Goal: Download file/media

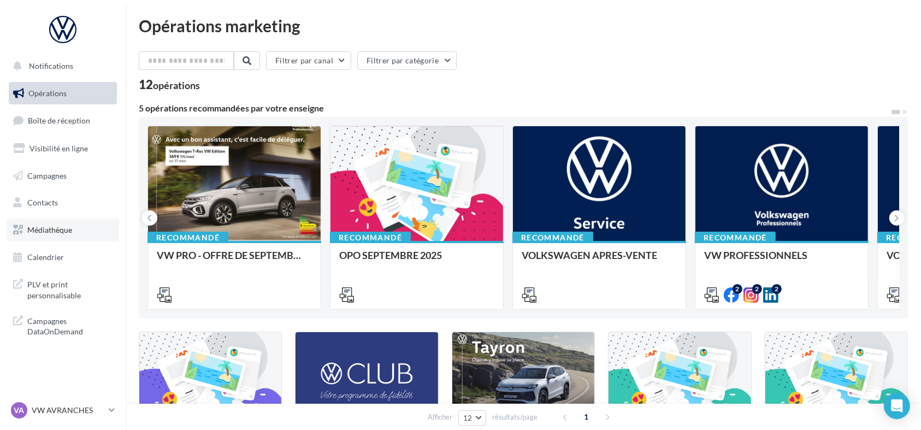
click at [67, 233] on span "Médiathèque" at bounding box center [49, 229] width 45 height 9
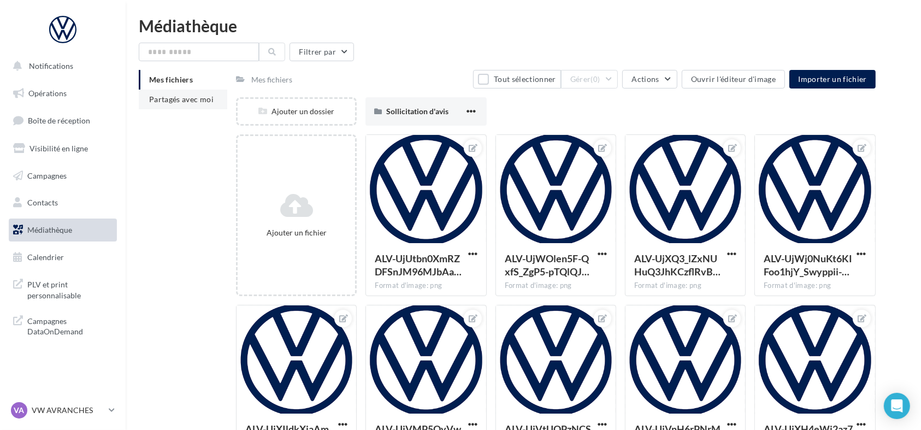
click at [166, 100] on span "Partagés avec moi" at bounding box center [181, 98] width 64 height 9
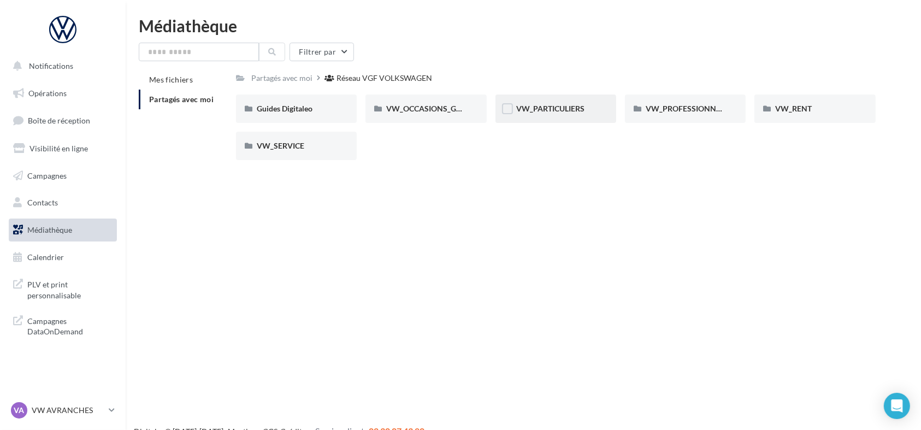
click at [564, 114] on div "VW_PARTICULIERS" at bounding box center [555, 108] width 79 height 11
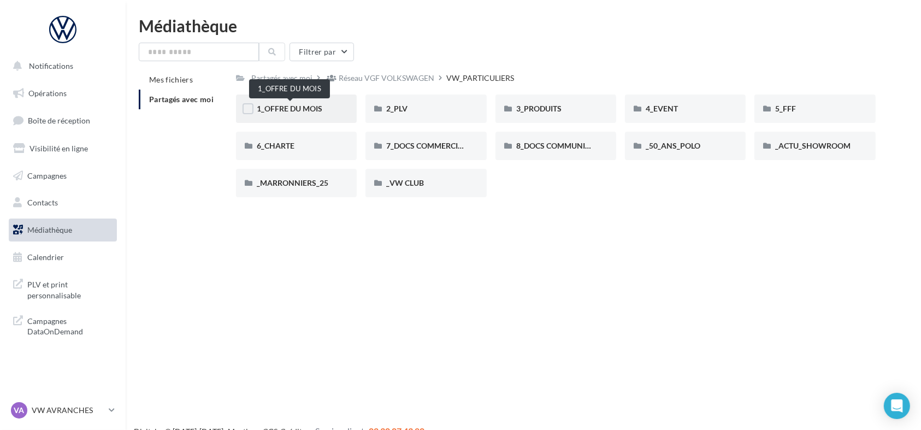
click at [307, 105] on span "1_OFFRE DU MOIS" at bounding box center [290, 108] width 66 height 9
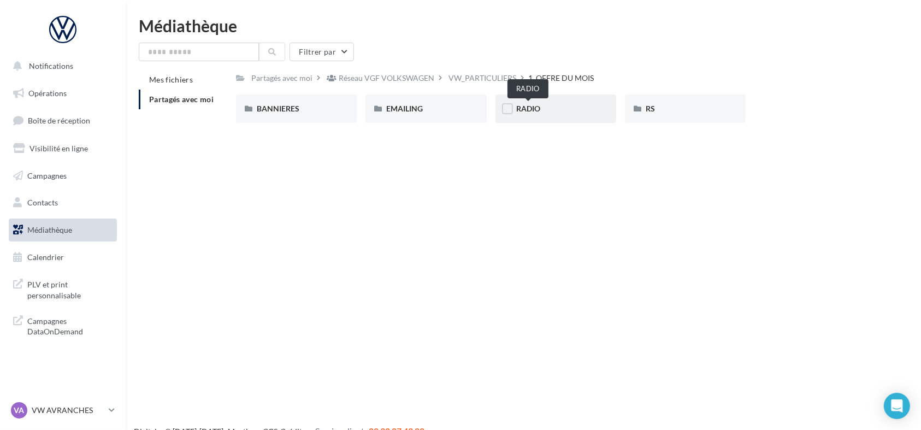
click at [527, 108] on span "RADIO" at bounding box center [528, 108] width 24 height 9
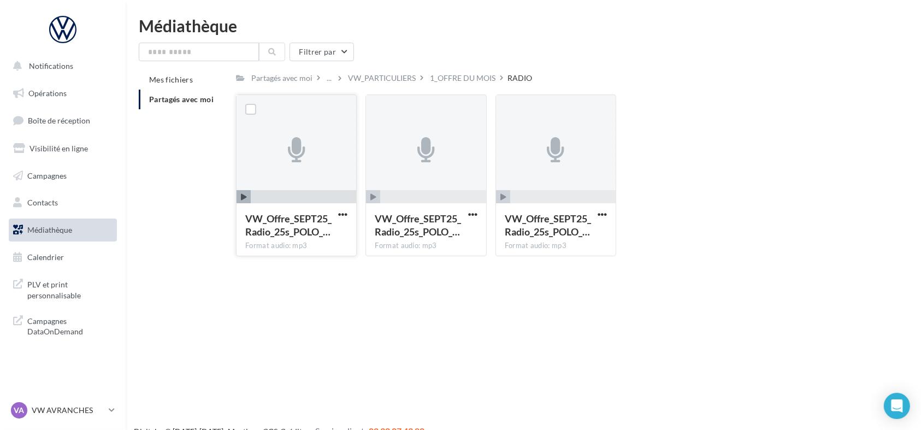
click at [247, 199] on span "button" at bounding box center [244, 197] width 14 height 14
click at [369, 198] on span "button" at bounding box center [373, 197] width 14 height 14
click at [368, 198] on span "button" at bounding box center [373, 197] width 14 height 14
click at [503, 198] on icon "button" at bounding box center [503, 197] width 6 height 7
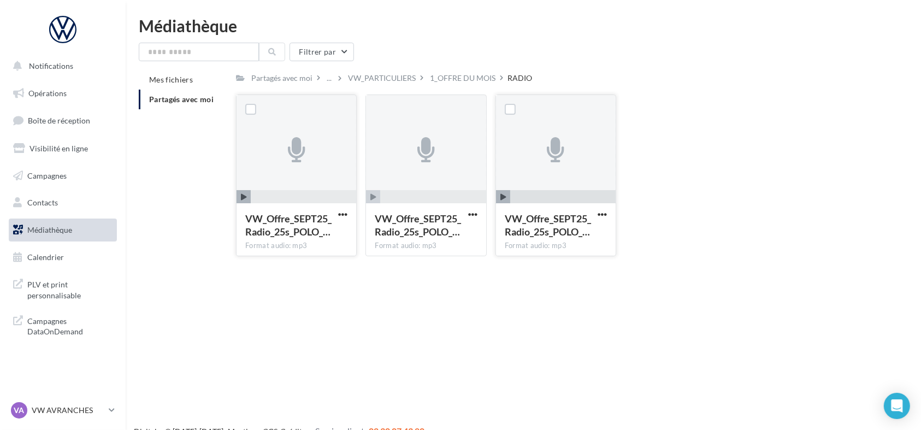
click at [340, 209] on div at bounding box center [343, 214] width 14 height 11
click at [343, 216] on span "button" at bounding box center [342, 214] width 9 height 9
click at [299, 238] on button "Télécharger" at bounding box center [294, 236] width 109 height 28
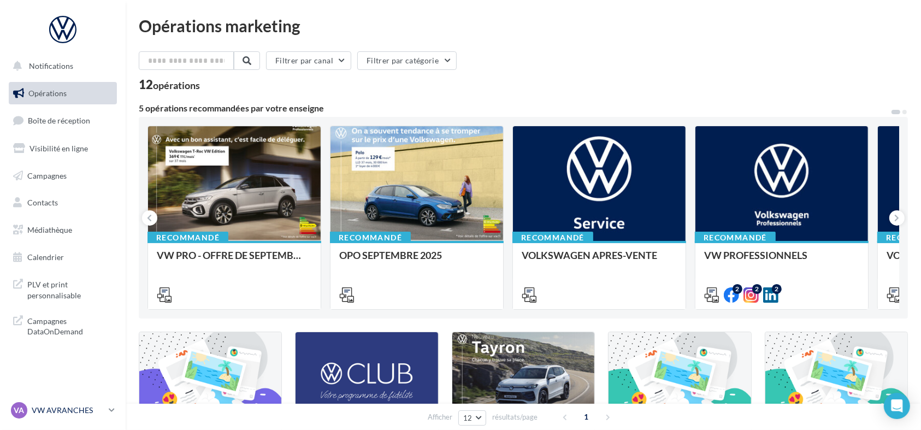
click at [92, 411] on p "VW AVRANCHES" at bounding box center [68, 410] width 73 height 11
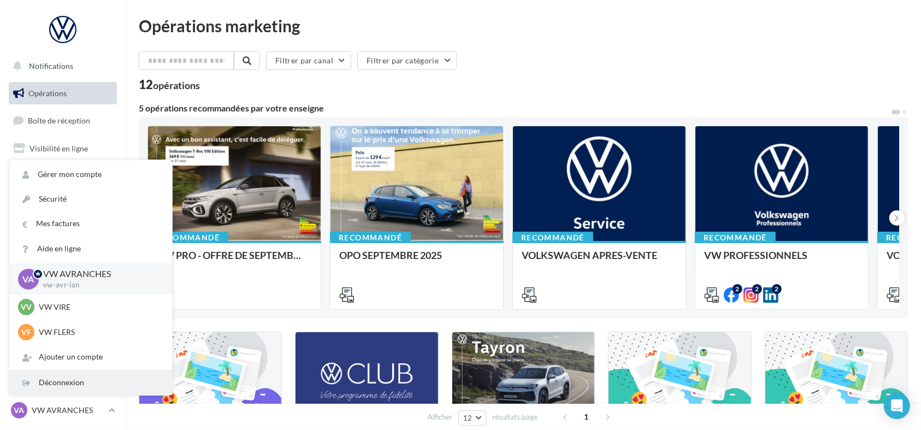
click at [83, 392] on div "Déconnexion" at bounding box center [90, 382] width 163 height 25
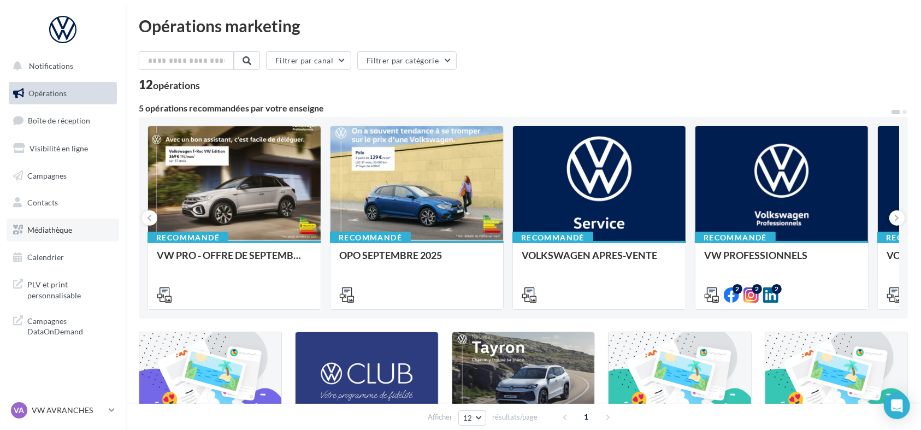
click at [62, 236] on link "Médiathèque" at bounding box center [63, 229] width 113 height 23
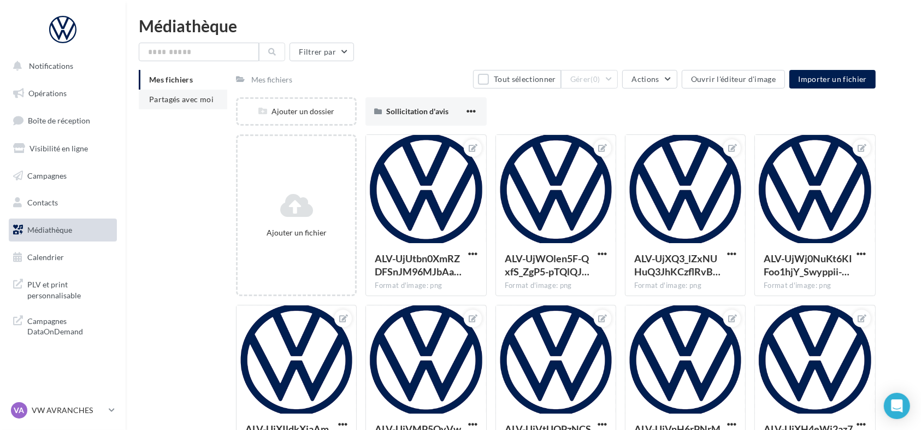
click at [197, 105] on li "Partagés avec moi" at bounding box center [183, 100] width 88 height 20
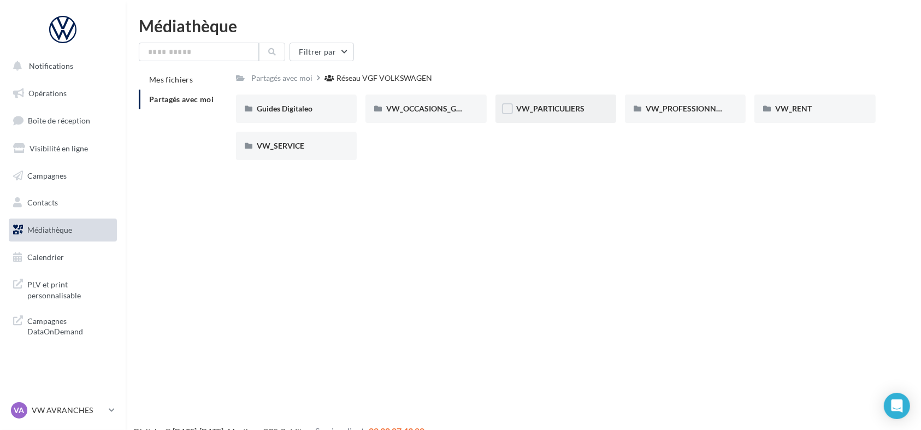
click at [556, 119] on div "VW_PARTICULIERS" at bounding box center [555, 108] width 121 height 28
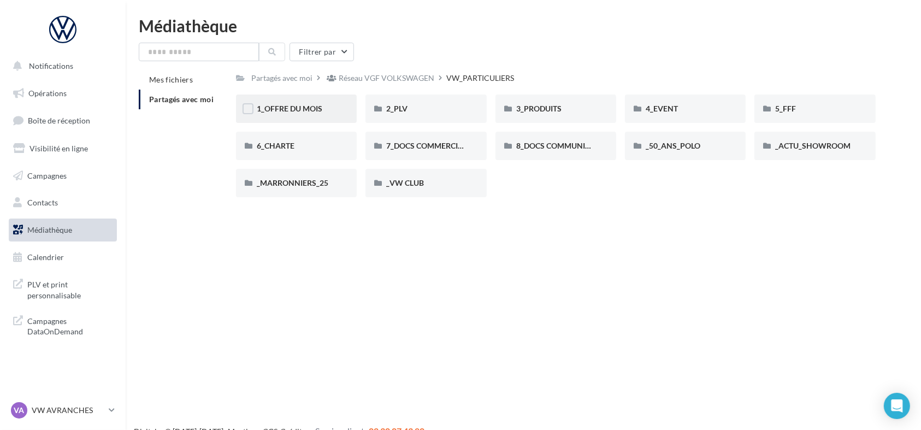
click at [290, 104] on span "1_OFFRE DU MOIS" at bounding box center [290, 108] width 66 height 9
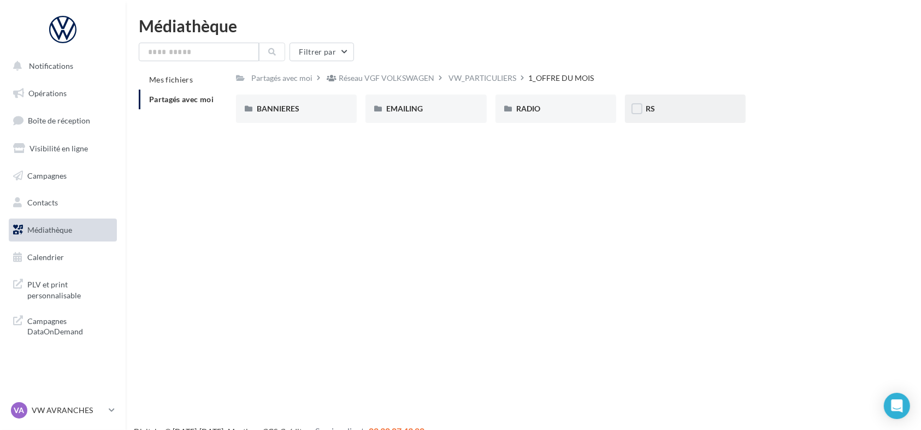
click at [660, 111] on div "RS" at bounding box center [685, 108] width 79 height 11
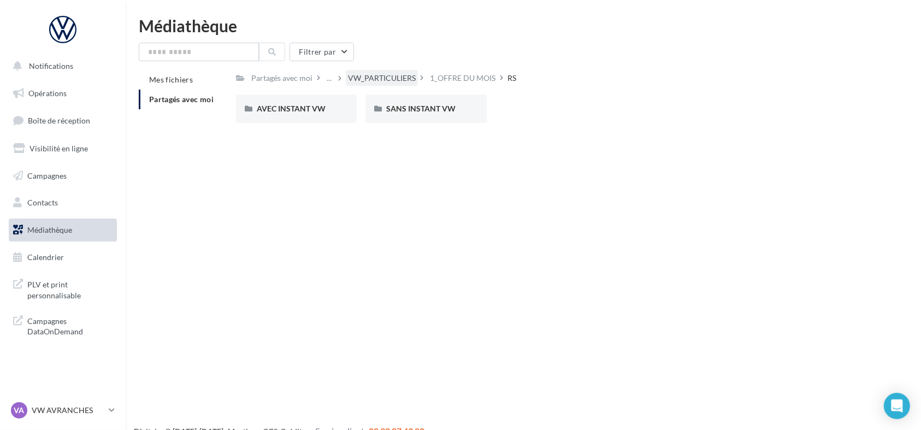
click at [390, 79] on div "VW_PARTICULIERS" at bounding box center [382, 78] width 68 height 11
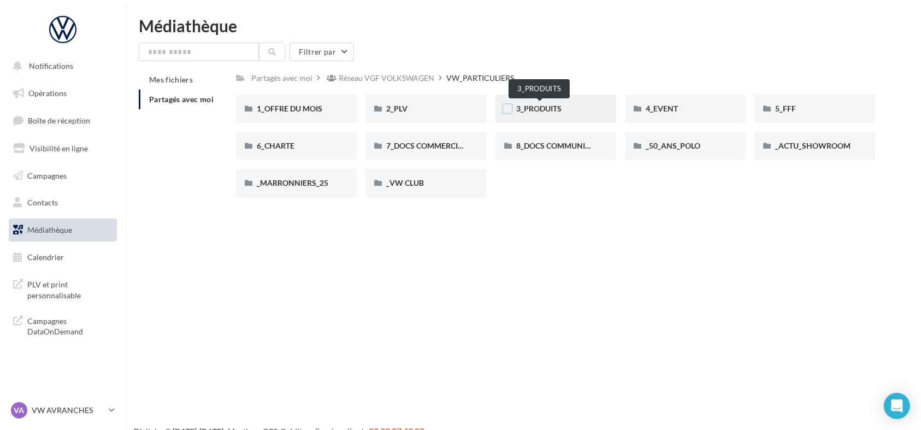
click at [542, 108] on span "3_PRODUITS" at bounding box center [538, 108] width 45 height 9
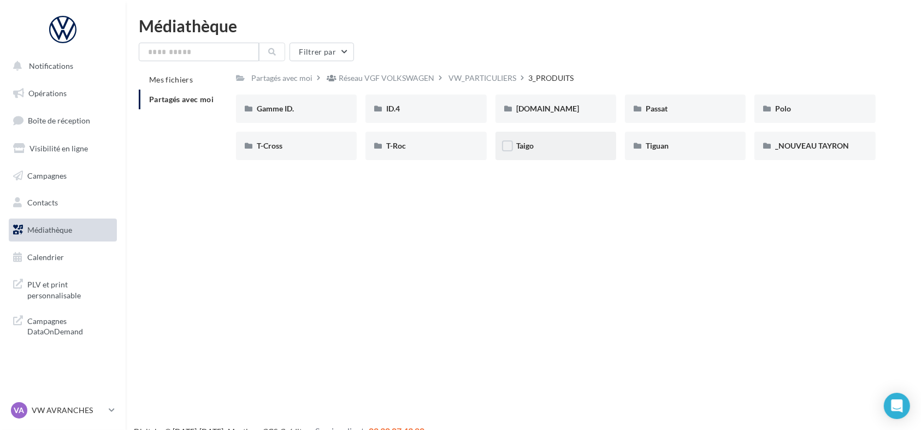
click at [539, 144] on div "Taigo" at bounding box center [555, 145] width 79 height 11
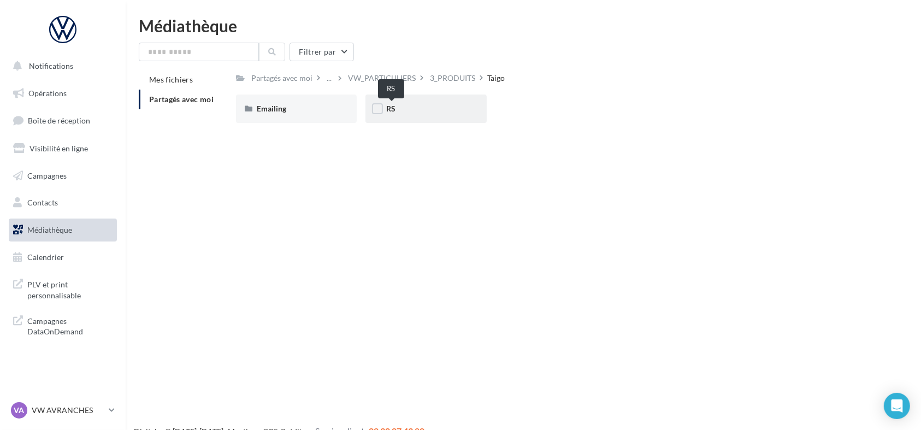
click at [390, 107] on span "RS" at bounding box center [390, 108] width 9 height 9
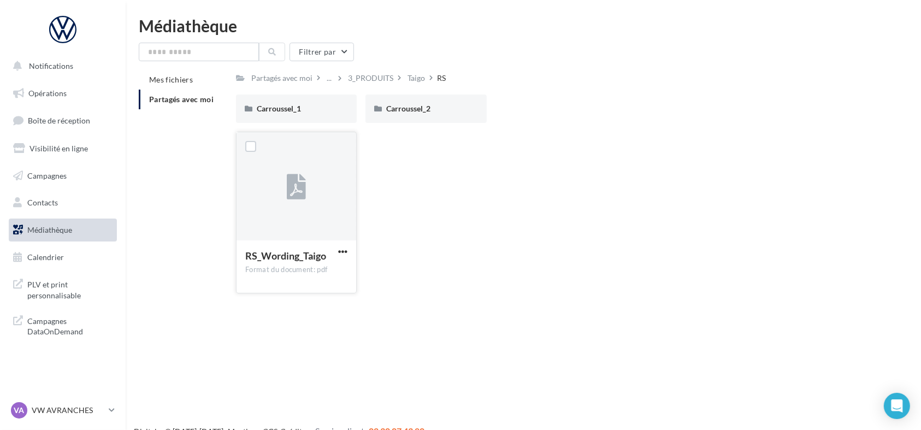
click at [345, 256] on button "button" at bounding box center [343, 252] width 14 height 11
click at [330, 277] on button "Télécharger" at bounding box center [294, 273] width 109 height 28
click at [323, 105] on div "Carroussel_1" at bounding box center [296, 108] width 79 height 11
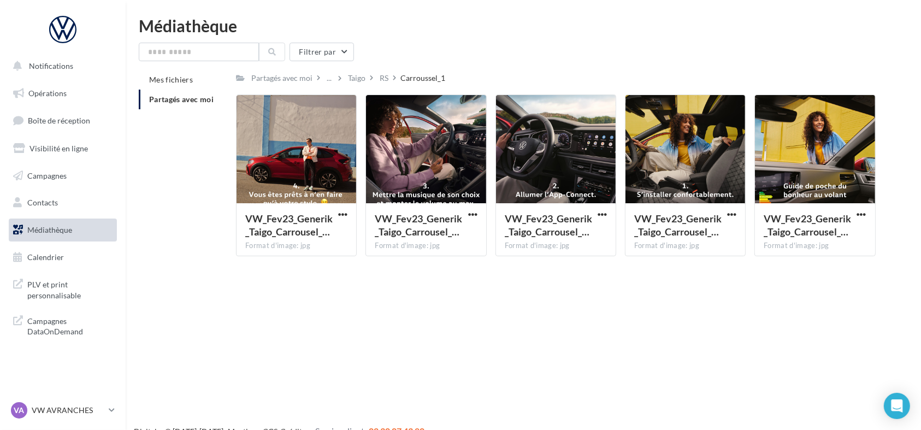
click at [433, 78] on div "Carroussel_1" at bounding box center [422, 78] width 45 height 11
click at [380, 78] on div "RS" at bounding box center [384, 78] width 9 height 11
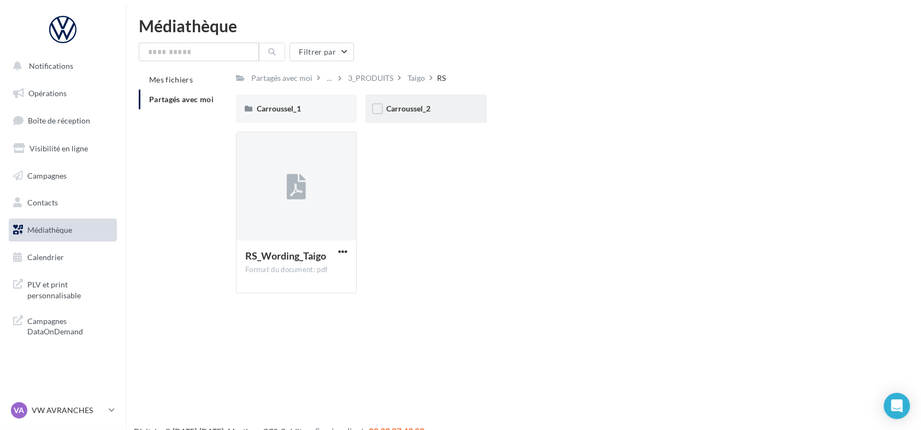
click at [433, 108] on div "Carroussel_2" at bounding box center [425, 108] width 79 height 11
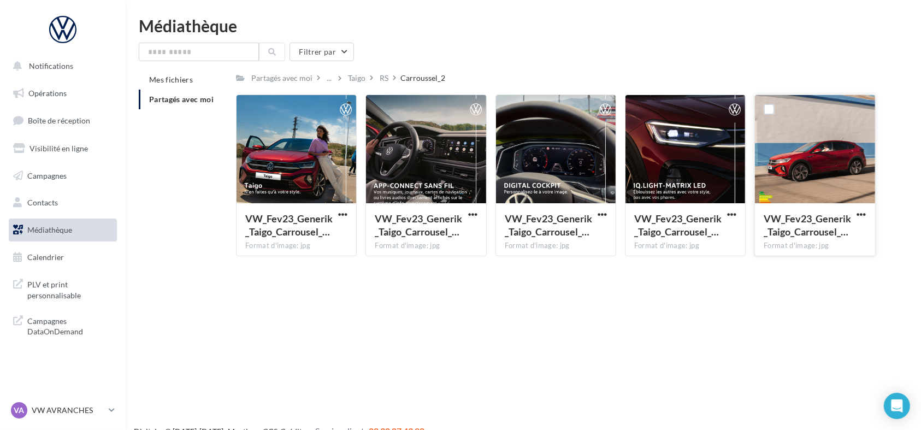
click at [831, 160] on div at bounding box center [815, 149] width 120 height 109
click at [864, 214] on span "button" at bounding box center [861, 214] width 9 height 9
click at [822, 231] on button "Télécharger" at bounding box center [813, 236] width 109 height 28
click at [690, 342] on div "Notifications Opérations Boîte de réception Visibilité en ligne Campagnes Conta…" at bounding box center [460, 232] width 921 height 430
click at [358, 81] on div "Taigo" at bounding box center [356, 78] width 17 height 11
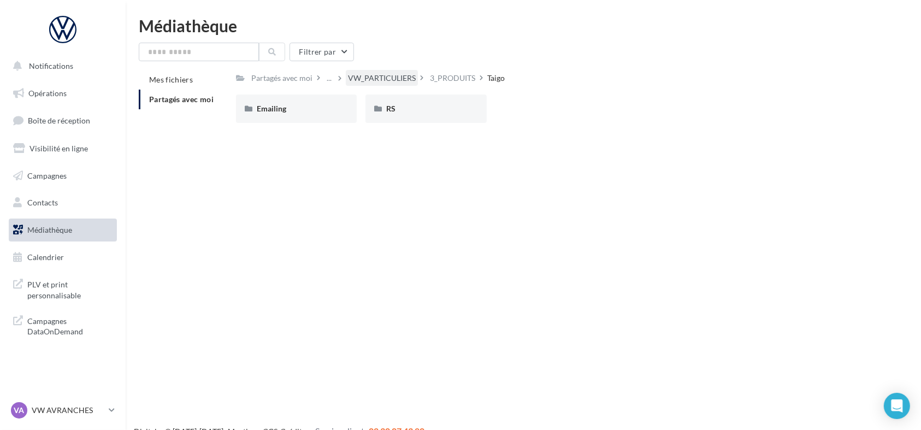
click at [387, 83] on div "VW_PARTICULIERS" at bounding box center [382, 78] width 68 height 11
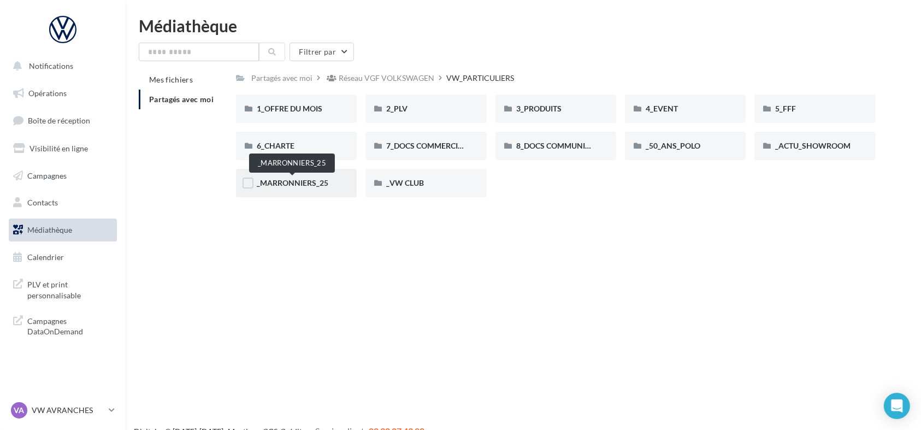
click at [320, 185] on span "_MARRONNIERS_25" at bounding box center [293, 182] width 72 height 9
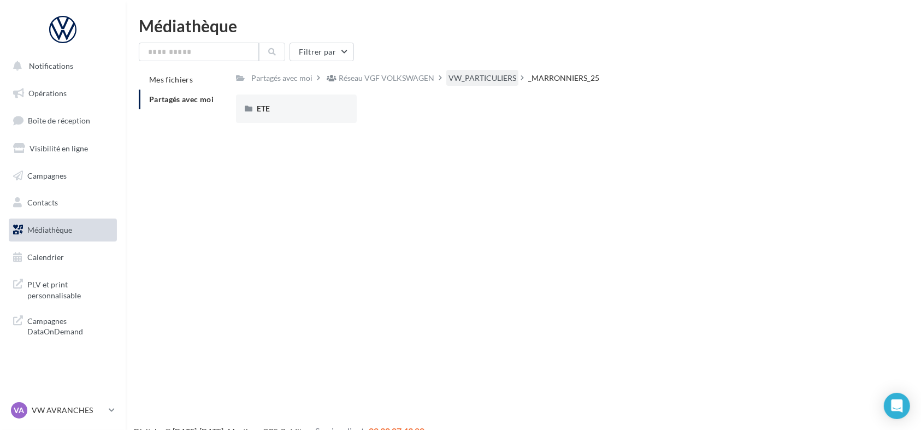
click at [488, 80] on div "VW_PARTICULIERS" at bounding box center [482, 78] width 68 height 11
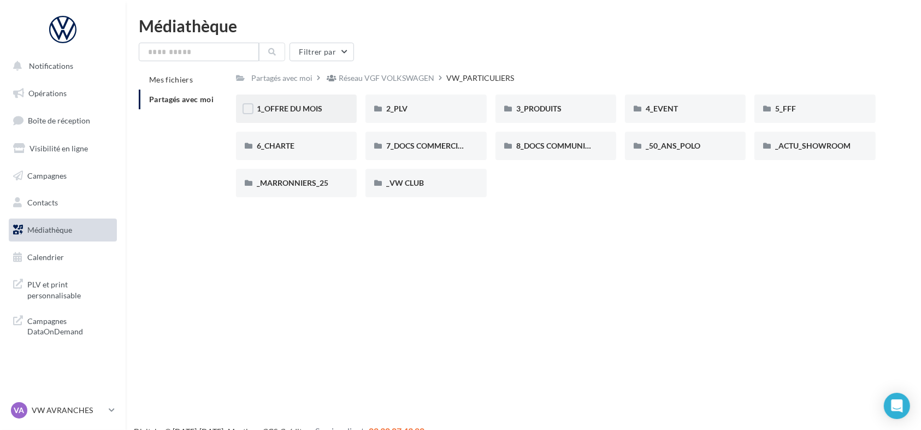
click at [312, 105] on span "1_OFFRE DU MOIS" at bounding box center [290, 108] width 66 height 9
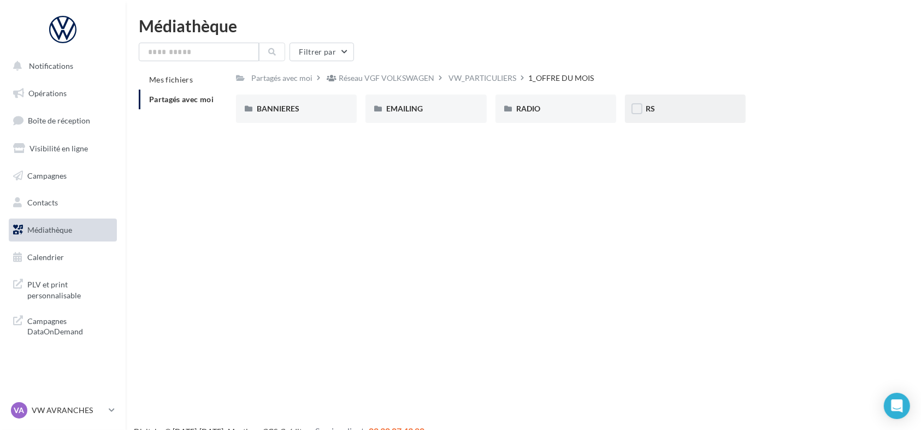
click at [660, 109] on div "RS" at bounding box center [685, 108] width 79 height 11
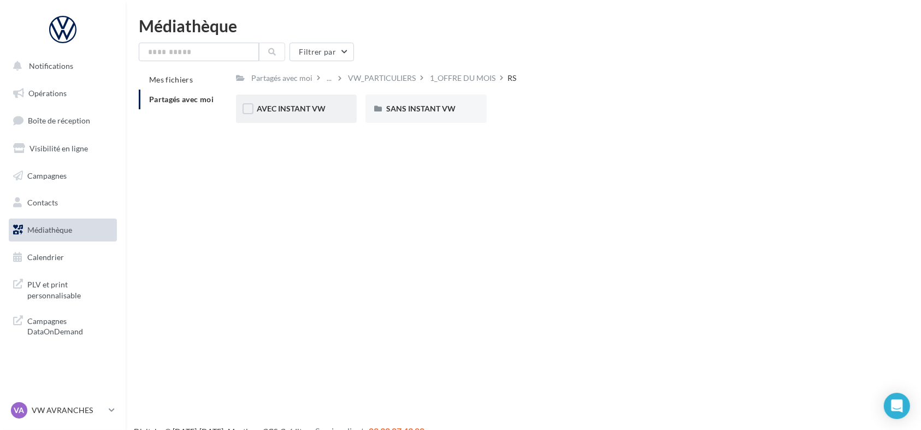
click at [329, 105] on div "AVEC INSTANT VW" at bounding box center [296, 108] width 79 height 11
click at [466, 77] on div "AVEC INSTANT VW" at bounding box center [482, 78] width 68 height 11
click at [436, 76] on div "RS" at bounding box center [432, 78] width 13 height 16
click at [308, 116] on div "AVEC INSTANT VW" at bounding box center [296, 108] width 121 height 28
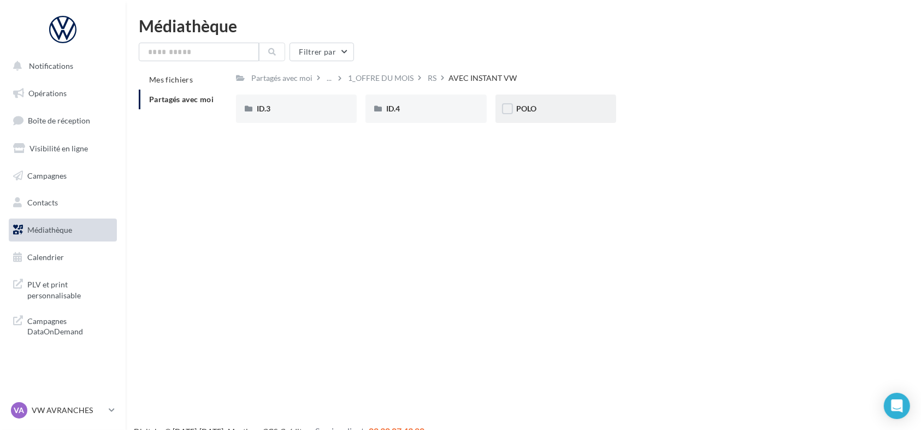
click at [510, 100] on div "POLO" at bounding box center [555, 108] width 121 height 28
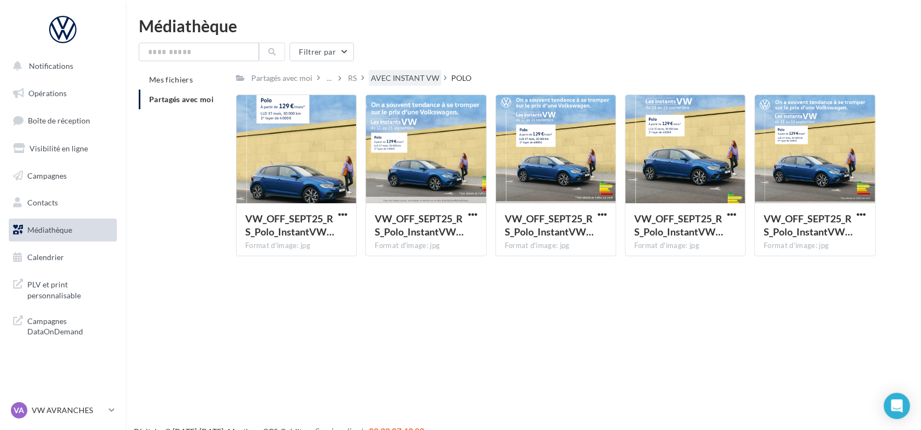
click at [406, 85] on div "AVEC INSTANT VW" at bounding box center [405, 78] width 73 height 16
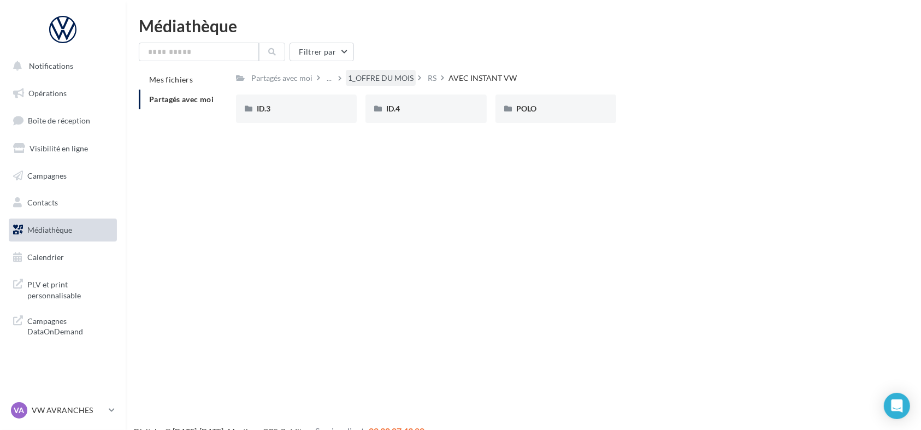
click at [400, 85] on div "1_OFFRE DU MOIS" at bounding box center [381, 78] width 70 height 16
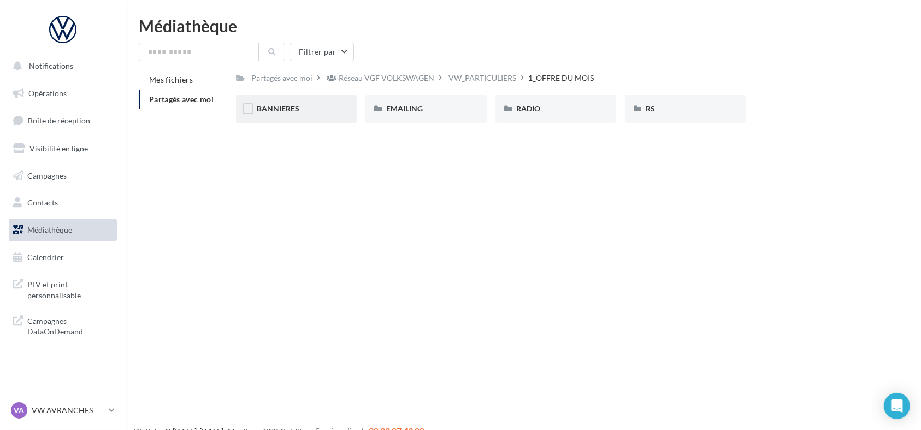
click at [255, 104] on div "BANNIERES" at bounding box center [296, 108] width 121 height 28
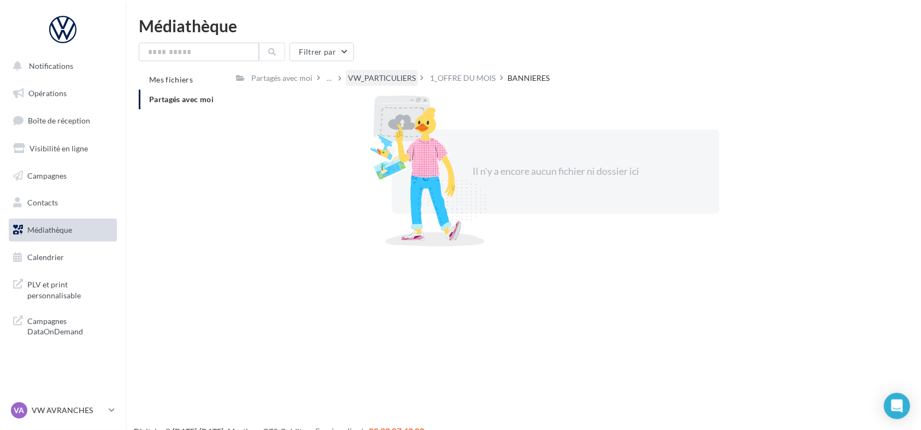
click at [411, 79] on div "VW_PARTICULIERS" at bounding box center [382, 78] width 68 height 11
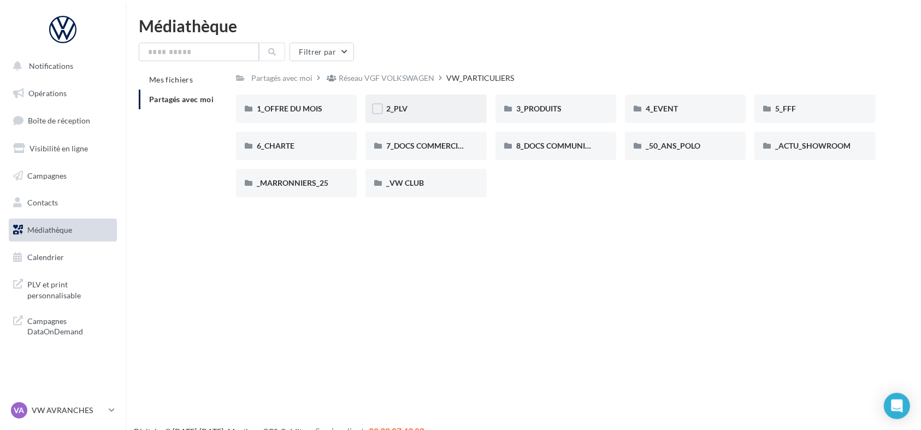
click at [403, 115] on div "2_PLV" at bounding box center [425, 108] width 121 height 28
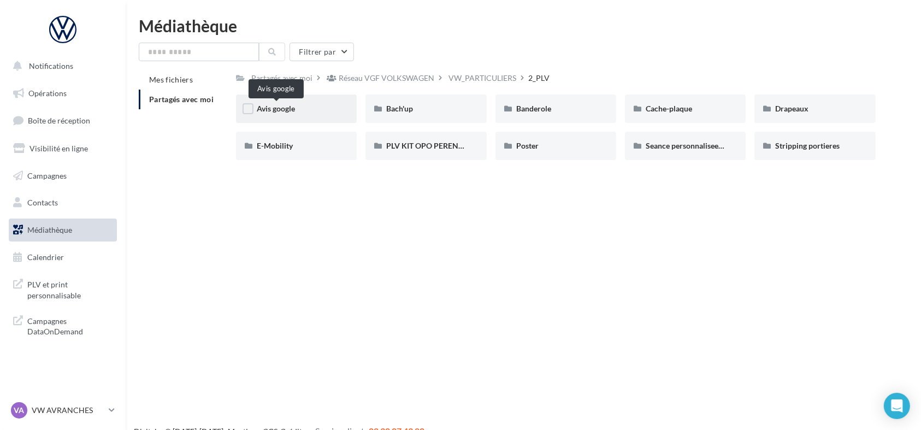
click at [270, 109] on span "Avis google" at bounding box center [276, 108] width 38 height 9
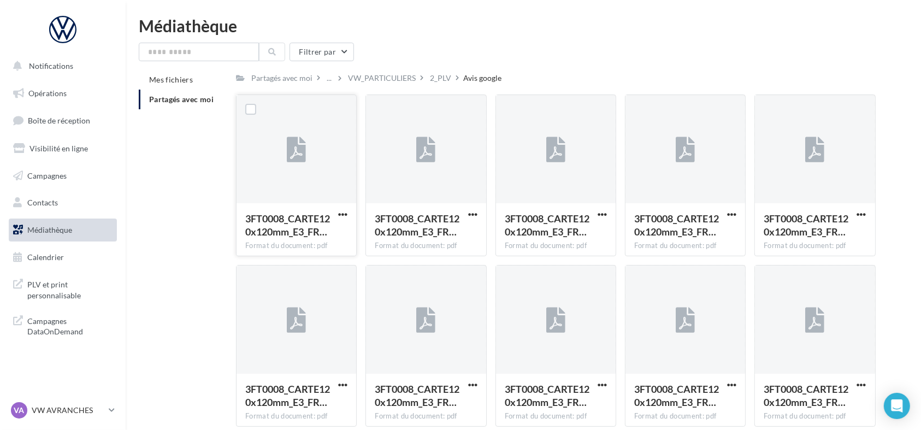
click at [348, 217] on button "button" at bounding box center [343, 215] width 14 height 11
click at [316, 231] on button "Télécharger" at bounding box center [294, 236] width 109 height 28
click at [181, 82] on span "Mes fichiers" at bounding box center [171, 79] width 44 height 9
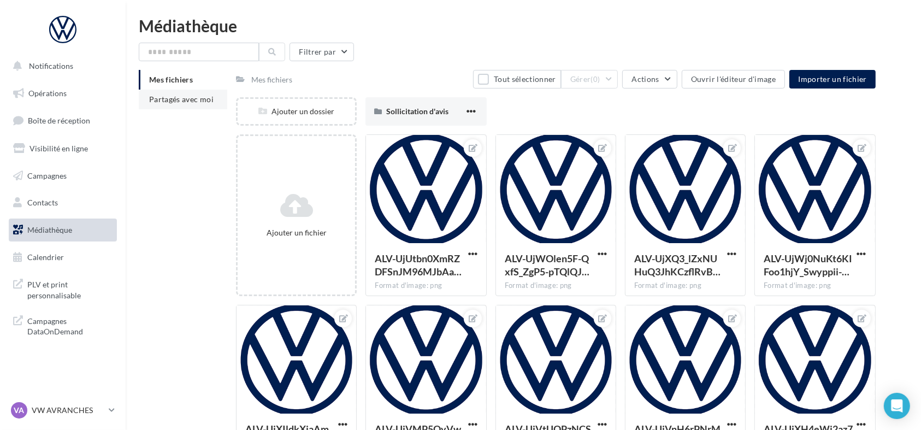
click at [184, 97] on span "Partagés avec moi" at bounding box center [181, 98] width 64 height 9
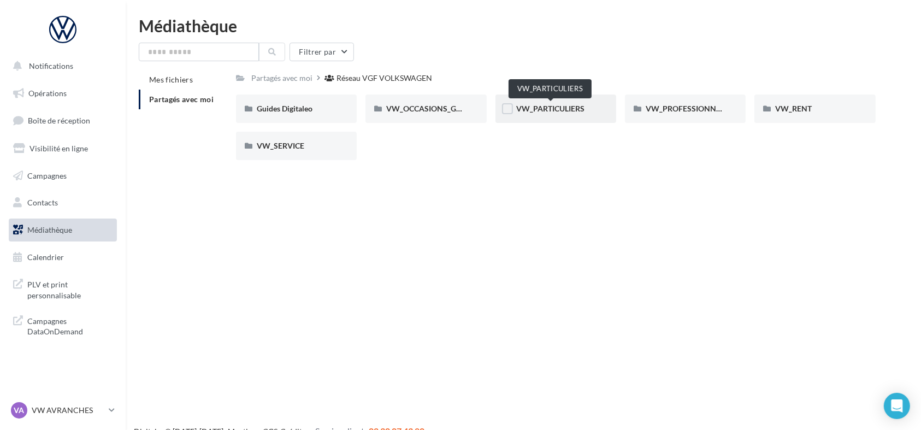
click at [563, 111] on span "VW_PARTICULIERS" at bounding box center [550, 108] width 68 height 9
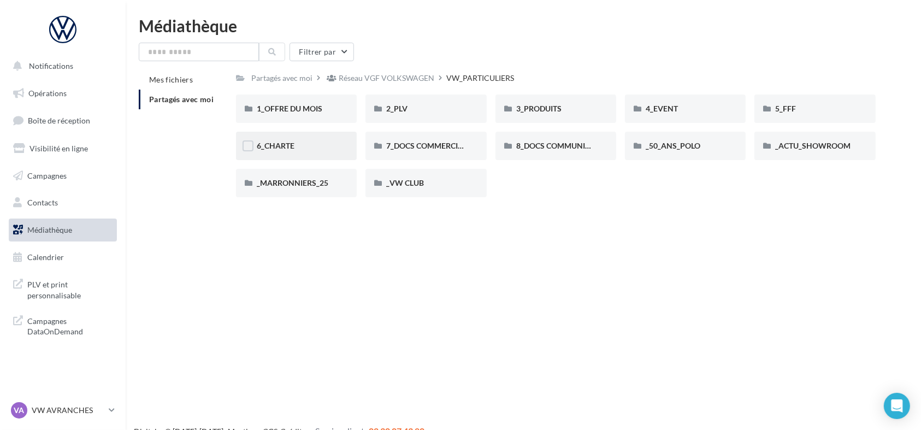
click at [291, 141] on span "6_CHARTE" at bounding box center [276, 145] width 38 height 9
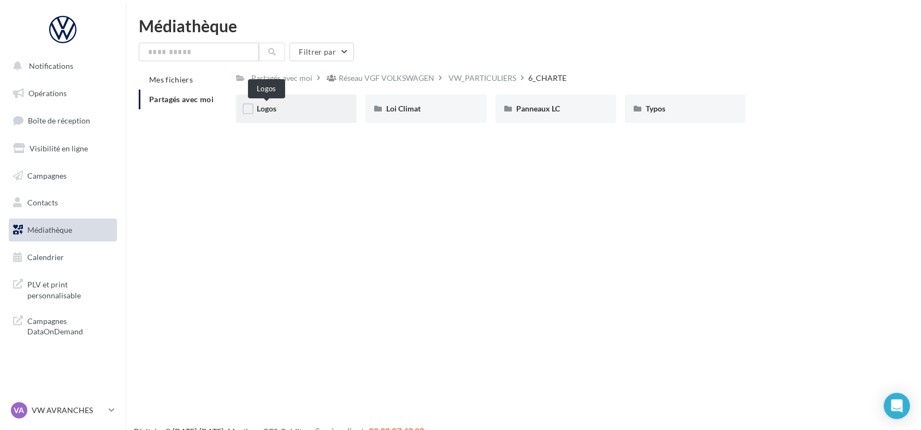
click at [266, 113] on span "Logos" at bounding box center [267, 108] width 20 height 9
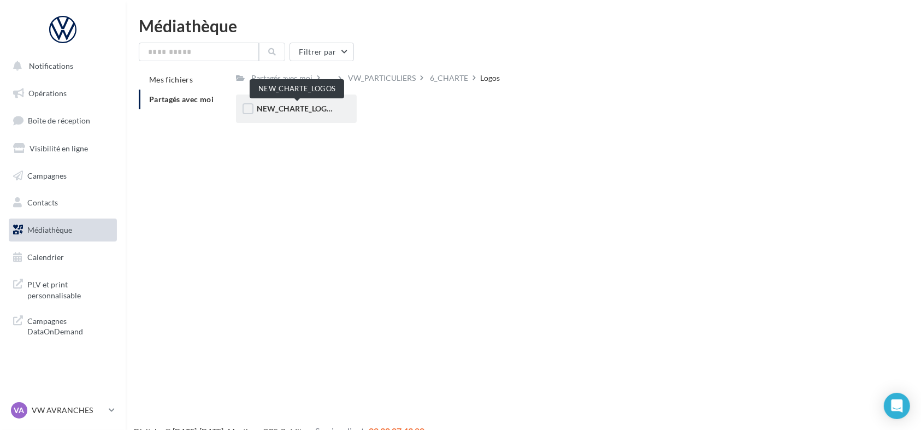
click at [290, 113] on span "NEW_CHARTE_LOGOS" at bounding box center [297, 108] width 80 height 9
click at [291, 113] on span "NEW_CHARTE_LOGOS" at bounding box center [297, 108] width 80 height 9
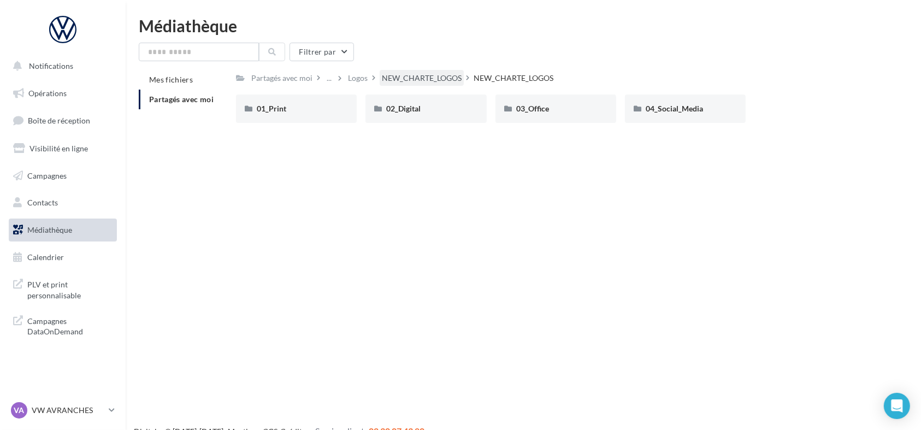
click at [439, 85] on div "NEW_CHARTE_LOGOS" at bounding box center [422, 78] width 84 height 16
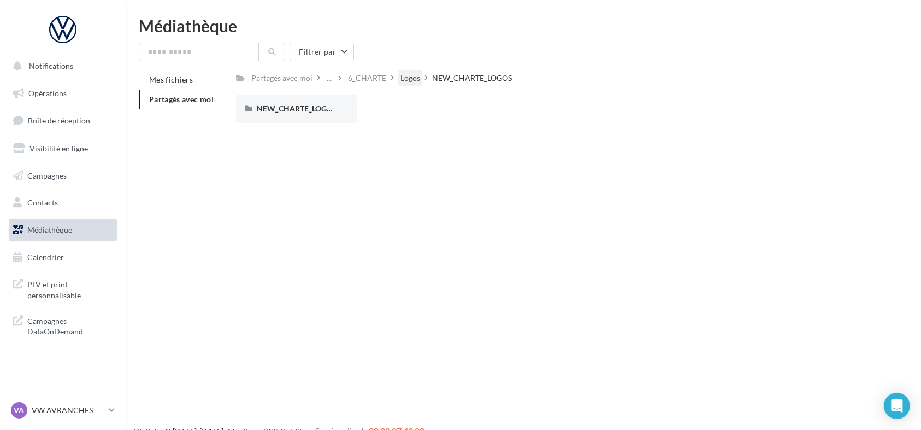
click at [402, 78] on div "Logos" at bounding box center [410, 78] width 20 height 11
click at [86, 287] on span "PLV et print personnalisable" at bounding box center [69, 288] width 85 height 23
click at [57, 293] on span "PLV et print personnalisable" at bounding box center [69, 288] width 85 height 23
click at [358, 81] on div "VW_PARTICULIERS" at bounding box center [382, 78] width 68 height 11
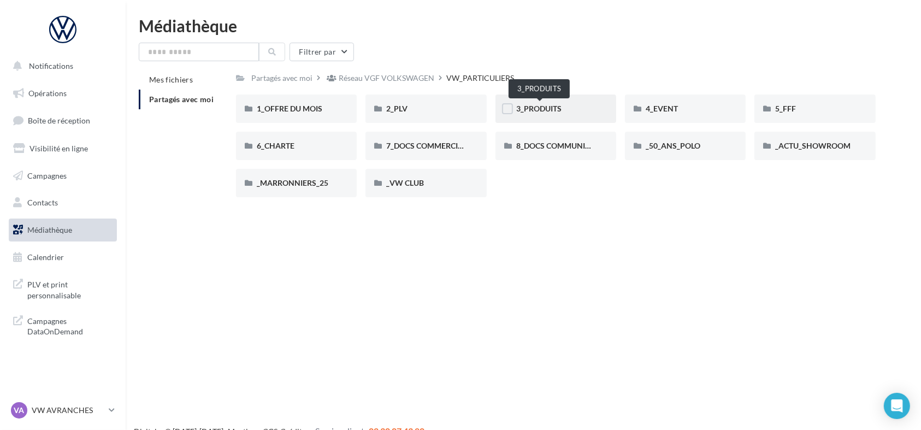
click at [553, 105] on span "3_PRODUITS" at bounding box center [538, 108] width 45 height 9
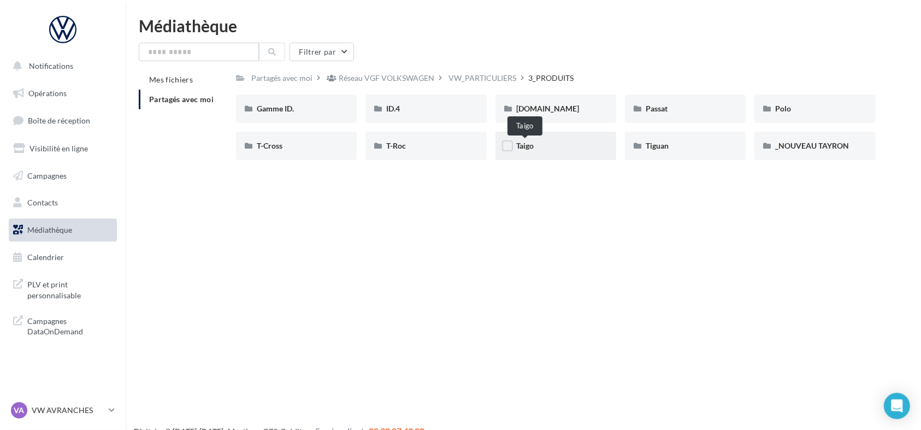
click at [531, 147] on span "Taigo" at bounding box center [524, 145] width 17 height 9
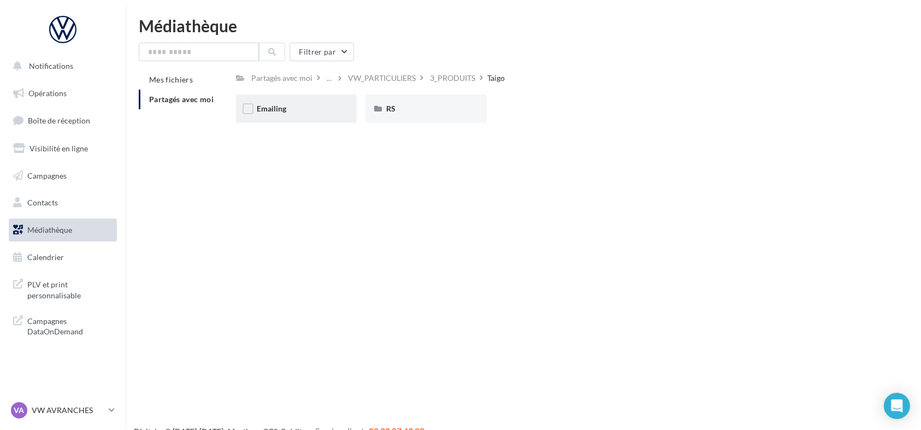
click at [287, 117] on div "Emailing" at bounding box center [296, 108] width 121 height 28
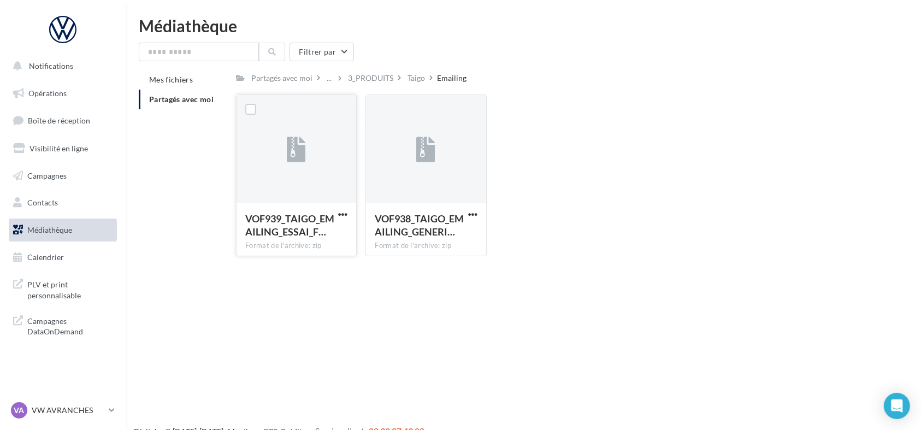
click at [349, 204] on div "VOF939_TAIGO_EMAILING_ESSAI_F… Format de l'archive: zip" at bounding box center [297, 228] width 120 height 51
click at [347, 210] on span "button" at bounding box center [342, 214] width 9 height 9
click at [332, 237] on button "Télécharger" at bounding box center [294, 236] width 109 height 28
click at [415, 75] on div "Taigo" at bounding box center [415, 78] width 17 height 11
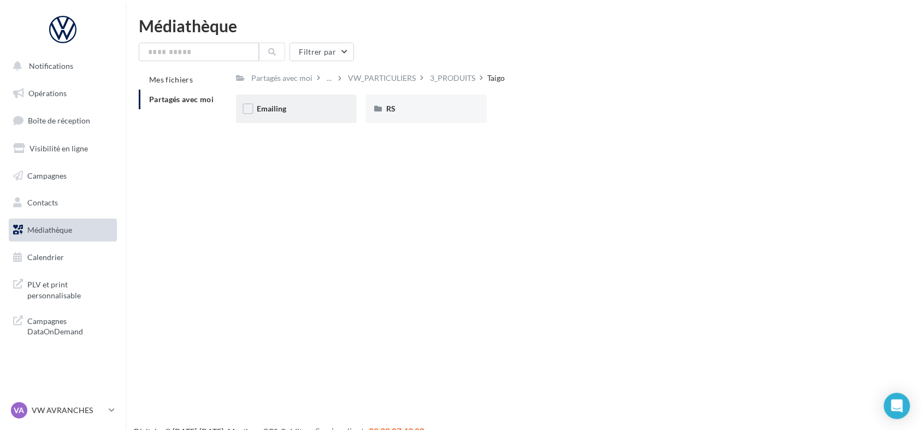
click at [287, 109] on div "Emailing" at bounding box center [296, 108] width 79 height 11
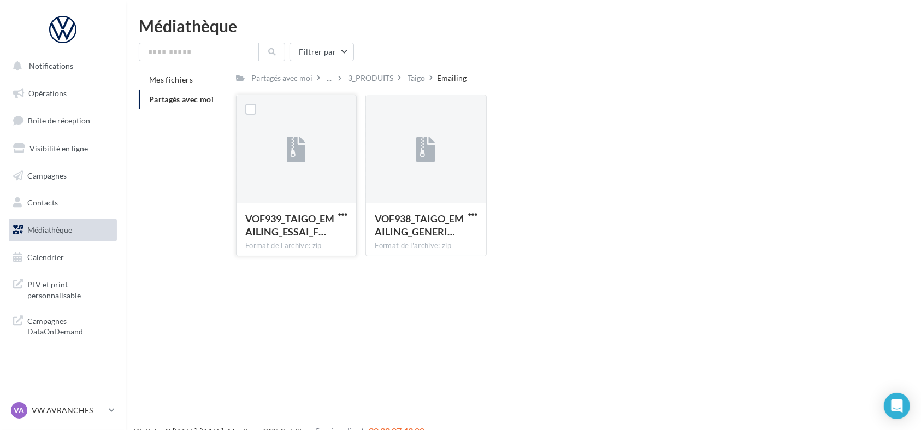
click at [324, 137] on div at bounding box center [297, 149] width 120 height 109
click at [417, 210] on div "VOF938_TAIGO_EMAILING_GENERI… Format de l'archive: zip" at bounding box center [426, 228] width 120 height 51
click at [417, 216] on span "VOF938_TAIGO_EMAILING_GENERI…" at bounding box center [419, 224] width 89 height 25
click at [423, 76] on div "Taigo" at bounding box center [415, 78] width 17 height 11
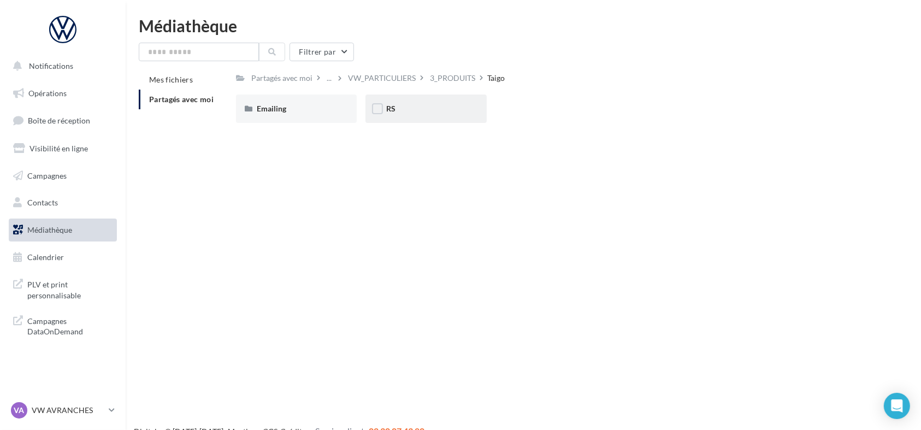
click at [410, 116] on div "RS" at bounding box center [425, 108] width 121 height 28
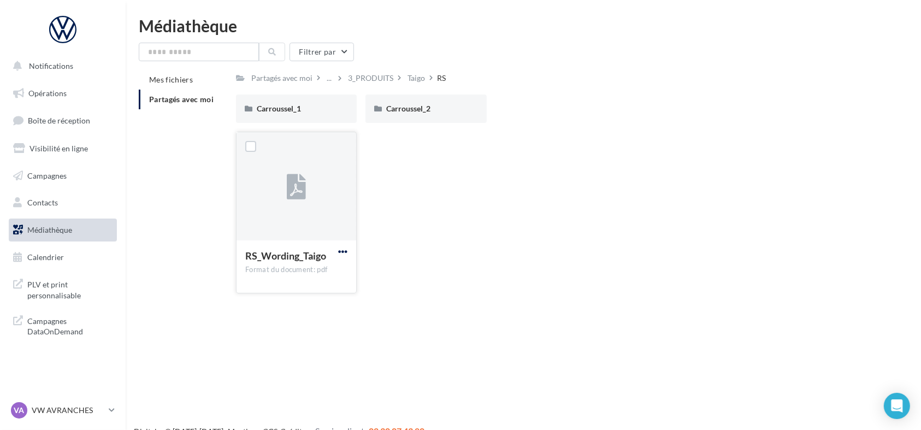
click at [345, 252] on span "button" at bounding box center [342, 251] width 9 height 9
click at [285, 81] on div "Partagés avec moi" at bounding box center [281, 78] width 61 height 11
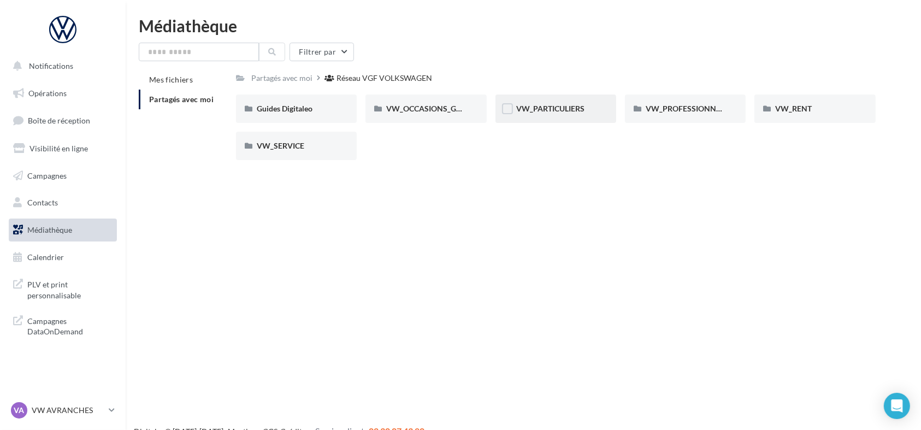
click at [551, 115] on div "VW_PARTICULIERS" at bounding box center [555, 108] width 121 height 28
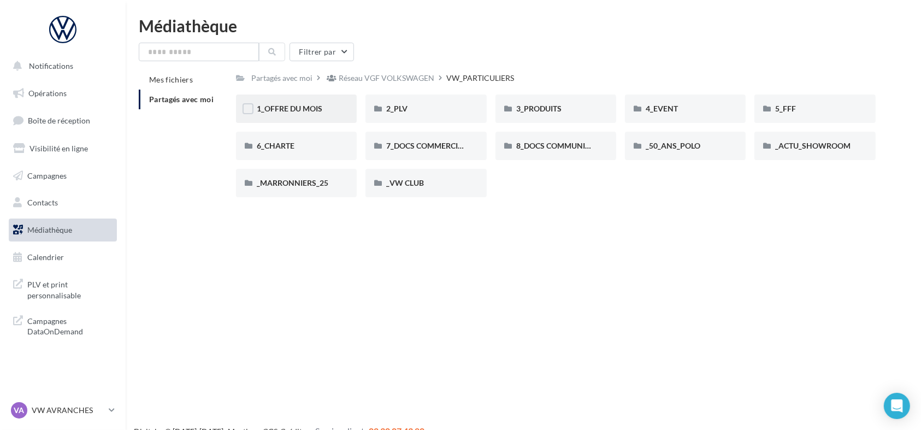
click at [319, 108] on span "1_OFFRE DU MOIS" at bounding box center [290, 108] width 66 height 9
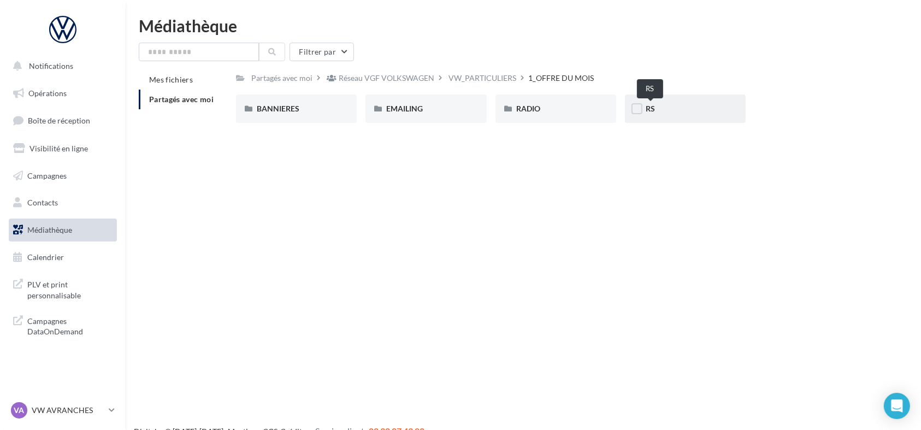
click at [647, 110] on span "RS" at bounding box center [650, 108] width 9 height 9
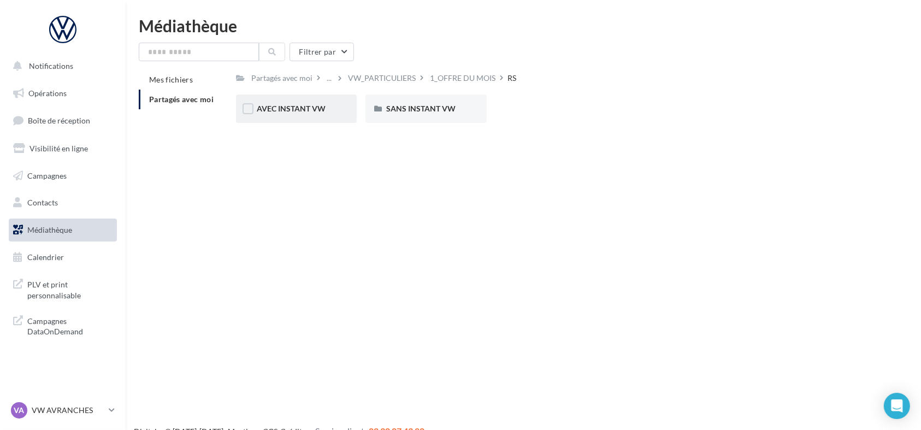
click at [295, 114] on div "AVEC INSTANT VW" at bounding box center [296, 108] width 79 height 11
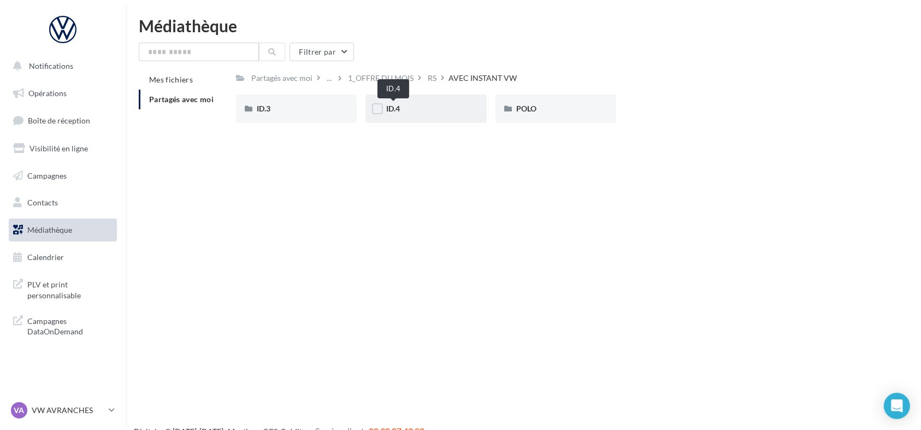
click at [398, 106] on span "ID.4" at bounding box center [393, 108] width 14 height 9
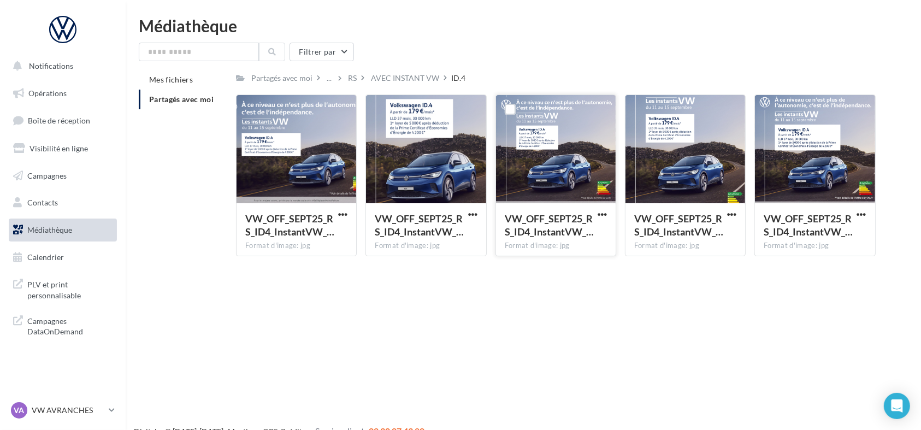
click at [551, 103] on div at bounding box center [556, 149] width 120 height 109
click at [597, 214] on button "button" at bounding box center [602, 215] width 14 height 11
click at [552, 236] on button "Télécharger" at bounding box center [554, 236] width 109 height 28
